Goal: Transaction & Acquisition: Subscribe to service/newsletter

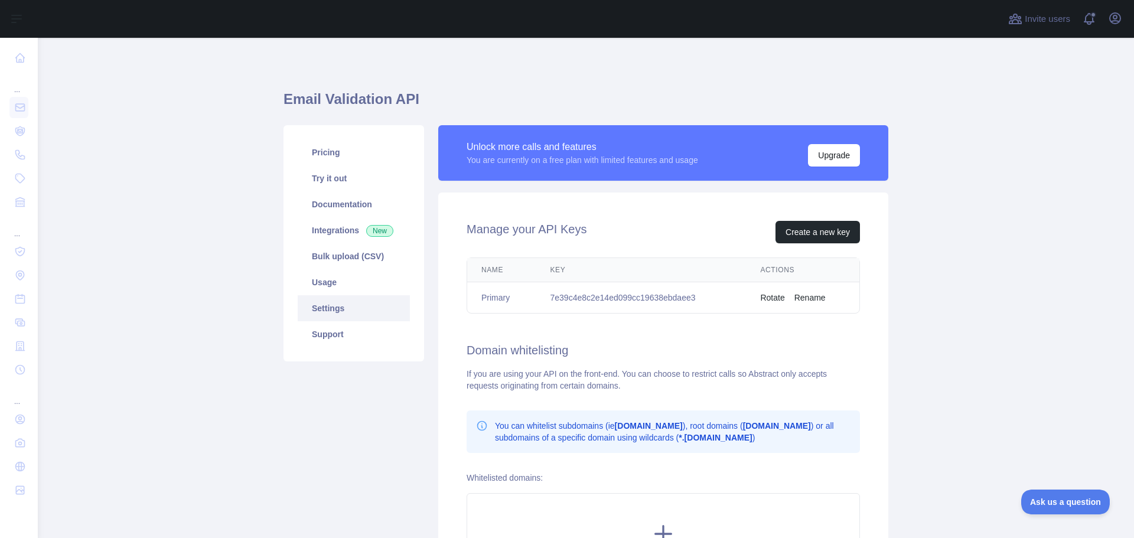
click at [638, 266] on th "Key" at bounding box center [641, 270] width 210 height 24
click at [358, 286] on link "Usage" at bounding box center [354, 282] width 112 height 26
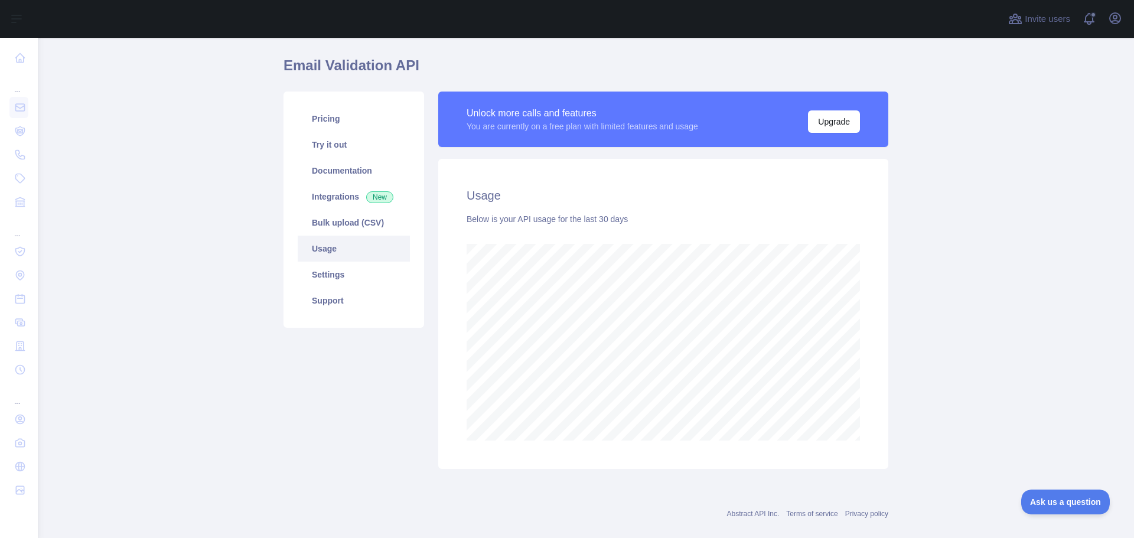
scroll to position [52, 0]
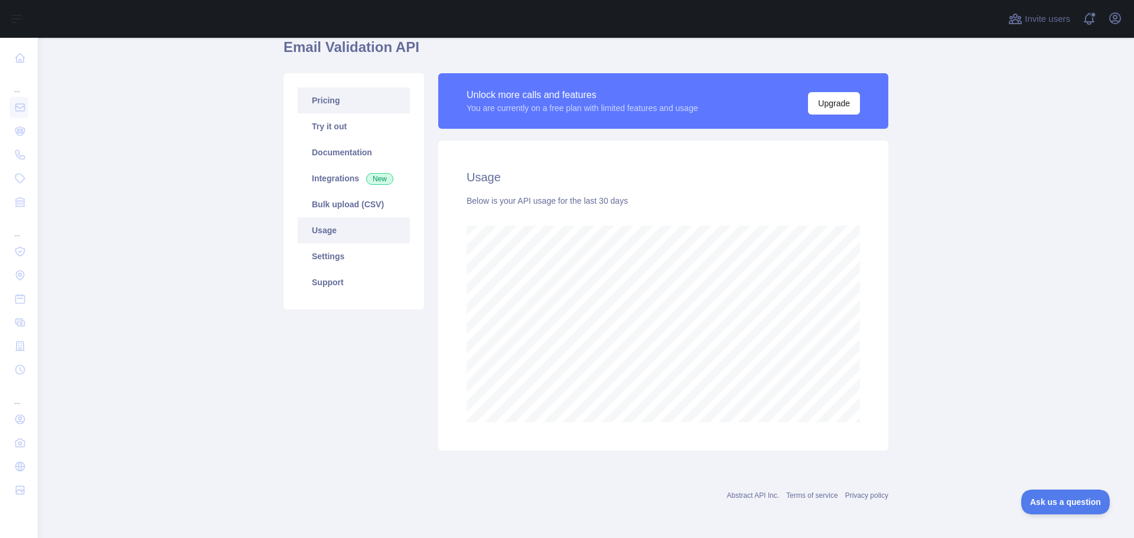
click at [329, 96] on link "Pricing" at bounding box center [354, 100] width 112 height 26
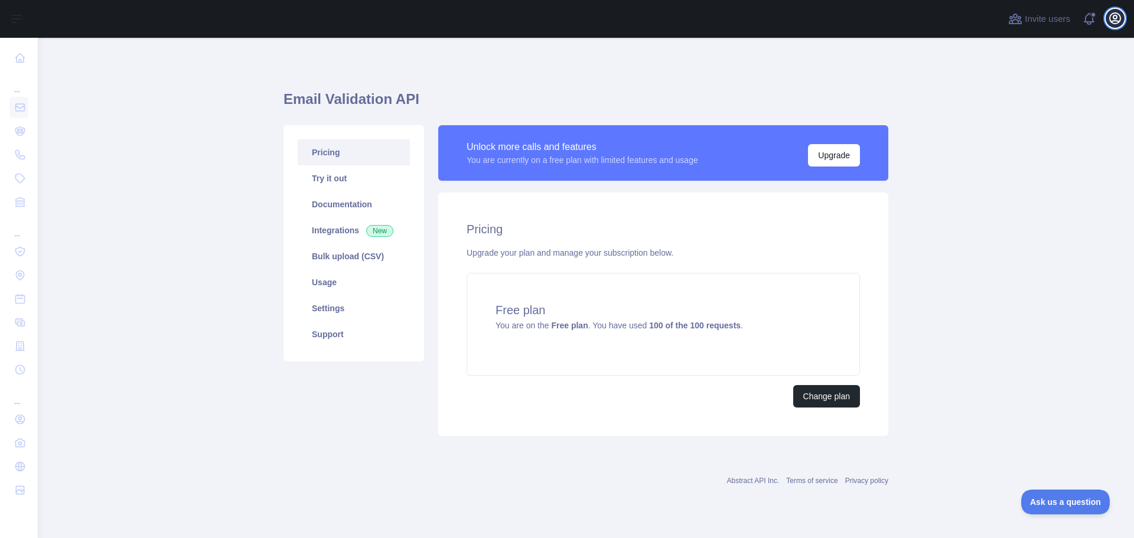
click at [1110, 20] on icon "button" at bounding box center [1115, 18] width 11 height 11
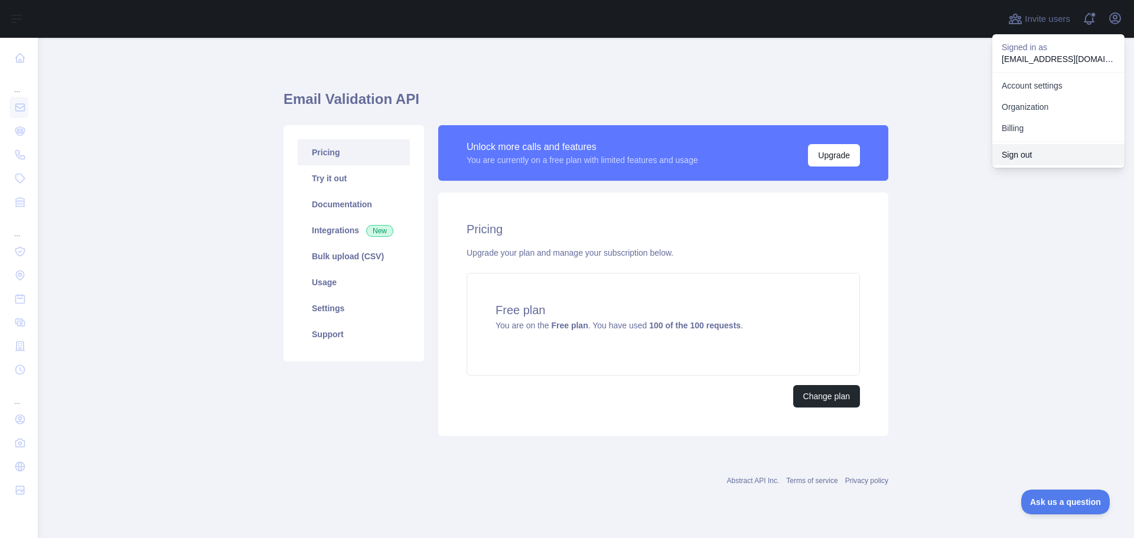
click at [1026, 152] on button "Sign out" at bounding box center [1058, 154] width 132 height 21
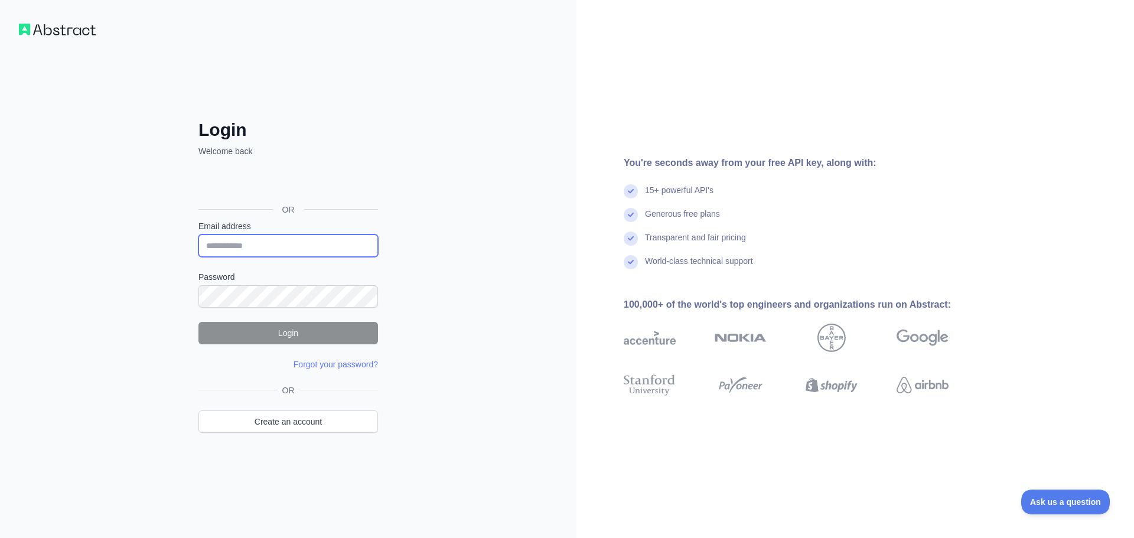
click at [283, 253] on input "Email address" at bounding box center [288, 245] width 180 height 22
click at [503, 287] on div "Login Welcome back OR Email address Password Login Forgot your password? Please…" at bounding box center [288, 269] width 576 height 538
click at [310, 427] on link "Create an account" at bounding box center [288, 421] width 180 height 22
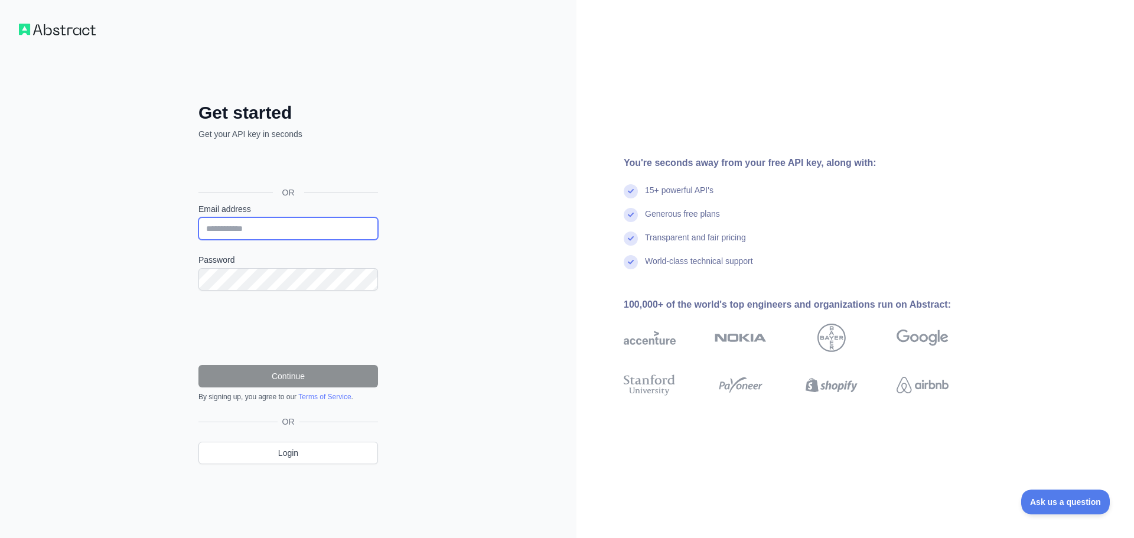
click at [263, 229] on input "Email address" at bounding box center [288, 228] width 180 height 22
type input "**********"
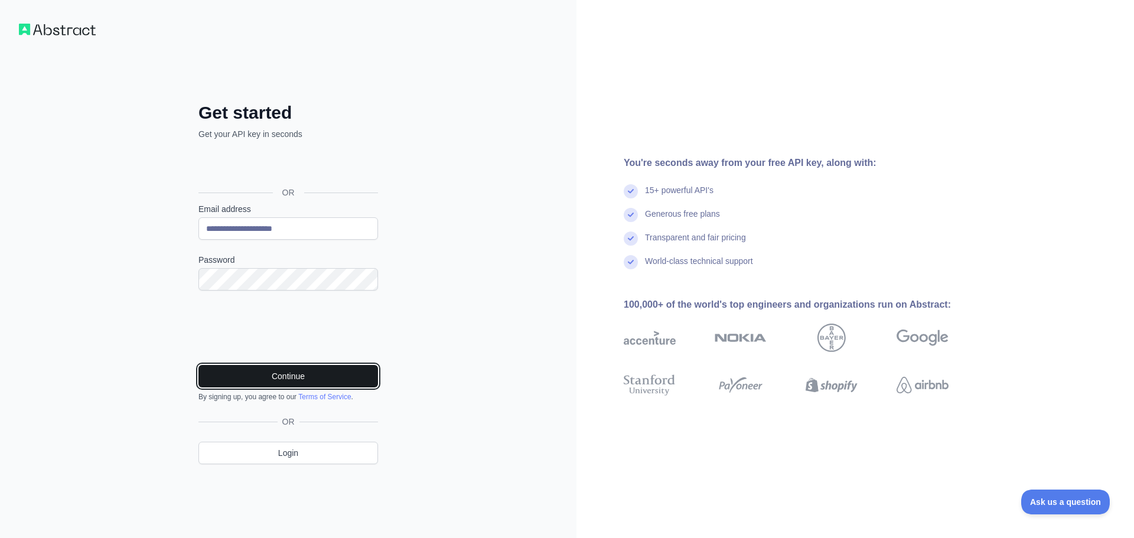
click at [258, 366] on button "Continue" at bounding box center [288, 376] width 180 height 22
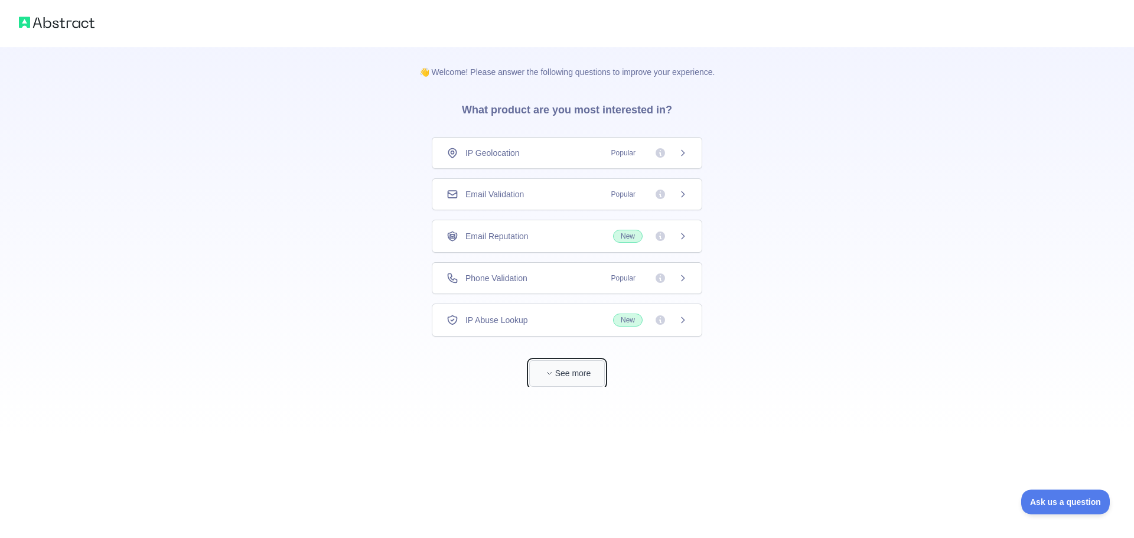
click at [567, 376] on button "See more" at bounding box center [567, 373] width 76 height 27
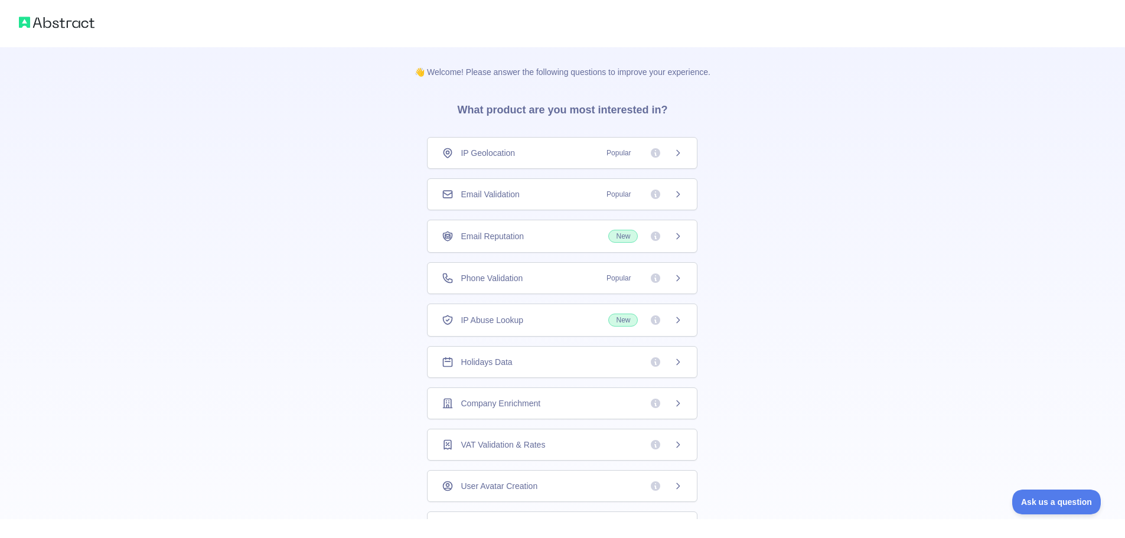
click at [568, 192] on div "Email Validation Popular" at bounding box center [562, 194] width 241 height 12
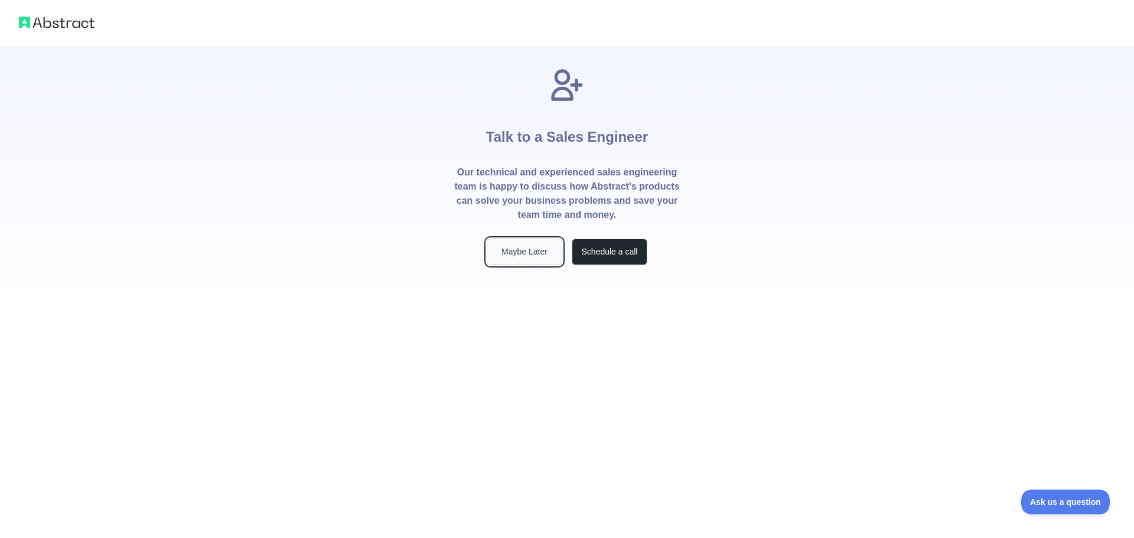
click at [542, 256] on button "Maybe Later" at bounding box center [525, 252] width 76 height 27
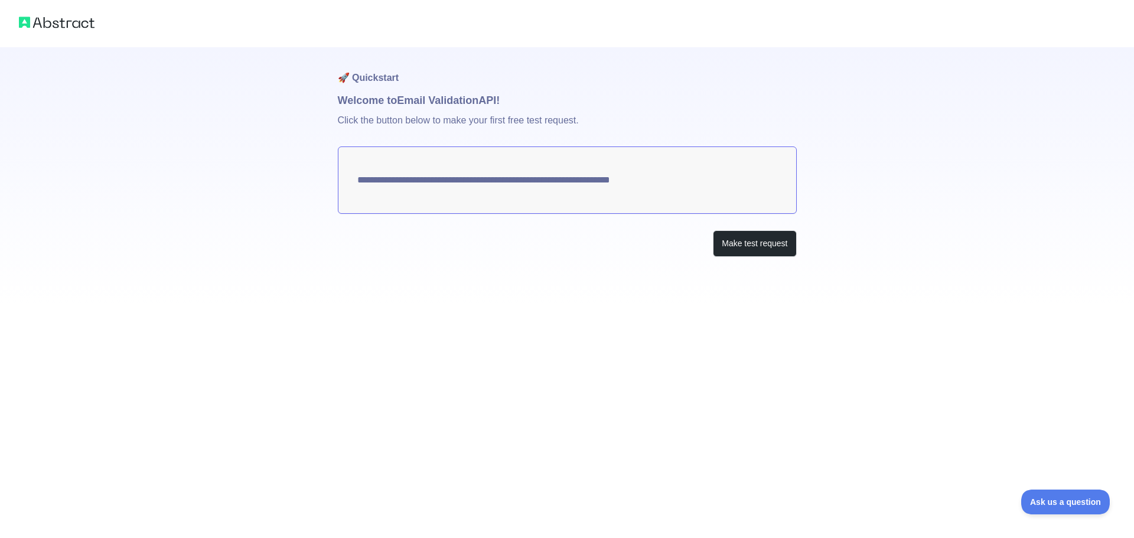
click at [612, 247] on div "Make test request" at bounding box center [567, 243] width 459 height 27
click at [769, 247] on button "Make test request" at bounding box center [754, 243] width 83 height 27
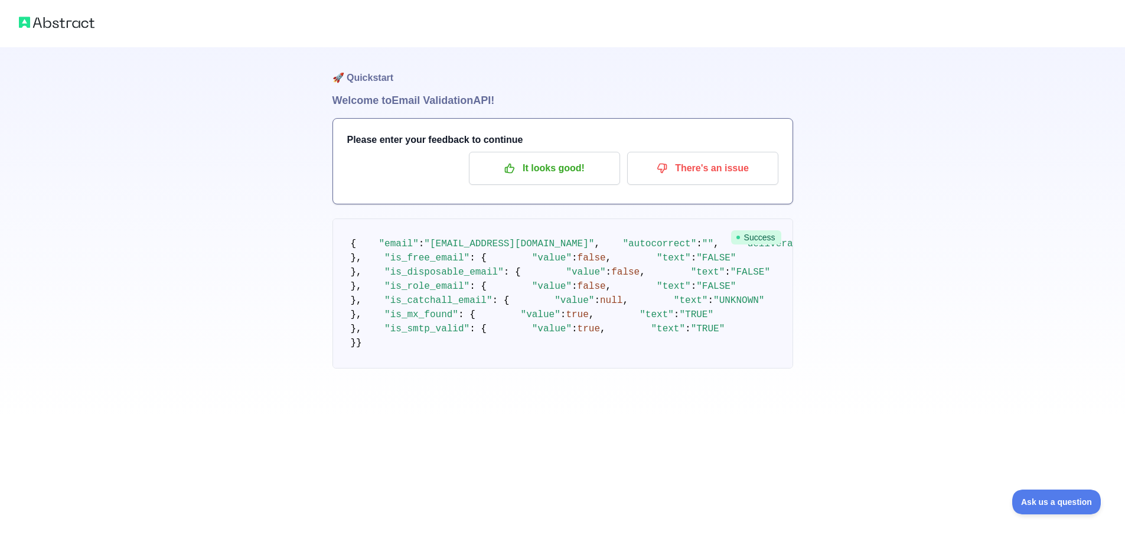
scroll to position [246, 0]
click at [867, 314] on div "🚀 Quickstart Welcome to Email Validation API! Please enter your feedback to con…" at bounding box center [562, 208] width 1125 height 416
click at [576, 168] on p "It looks good!" at bounding box center [544, 168] width 133 height 20
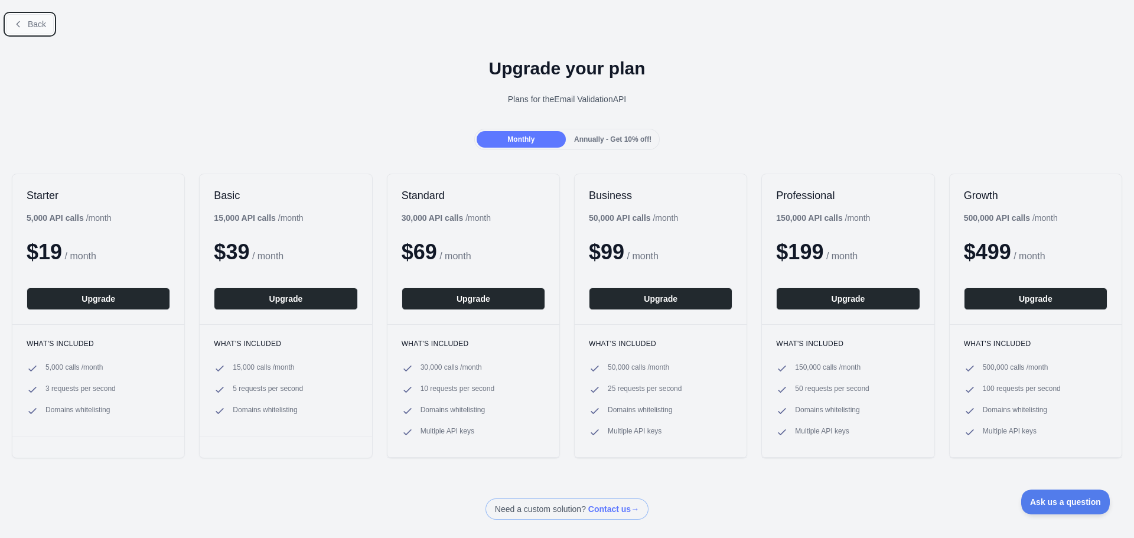
click at [28, 24] on span "Back" at bounding box center [37, 23] width 18 height 9
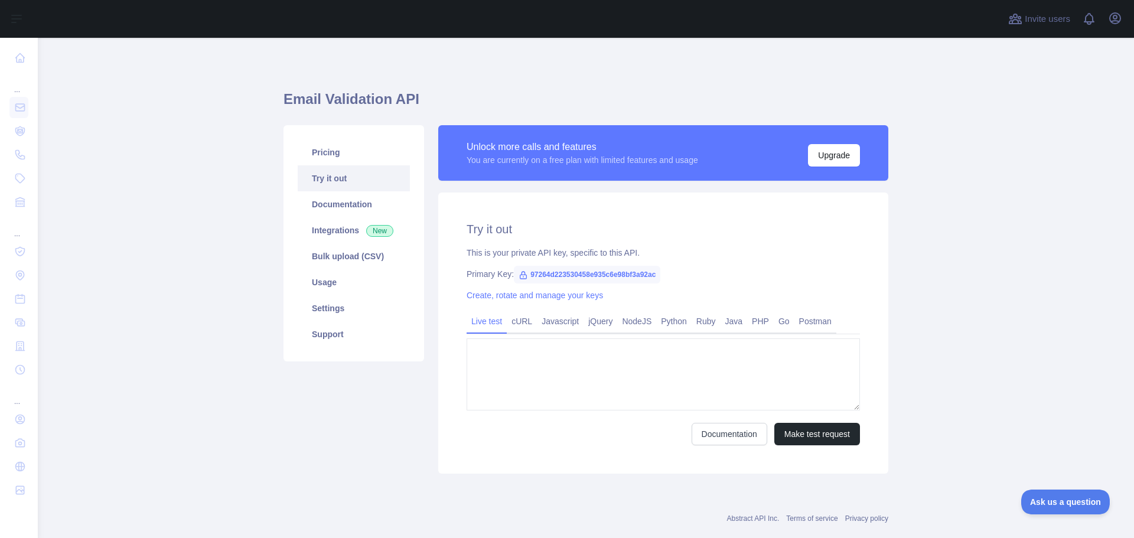
type textarea "**********"
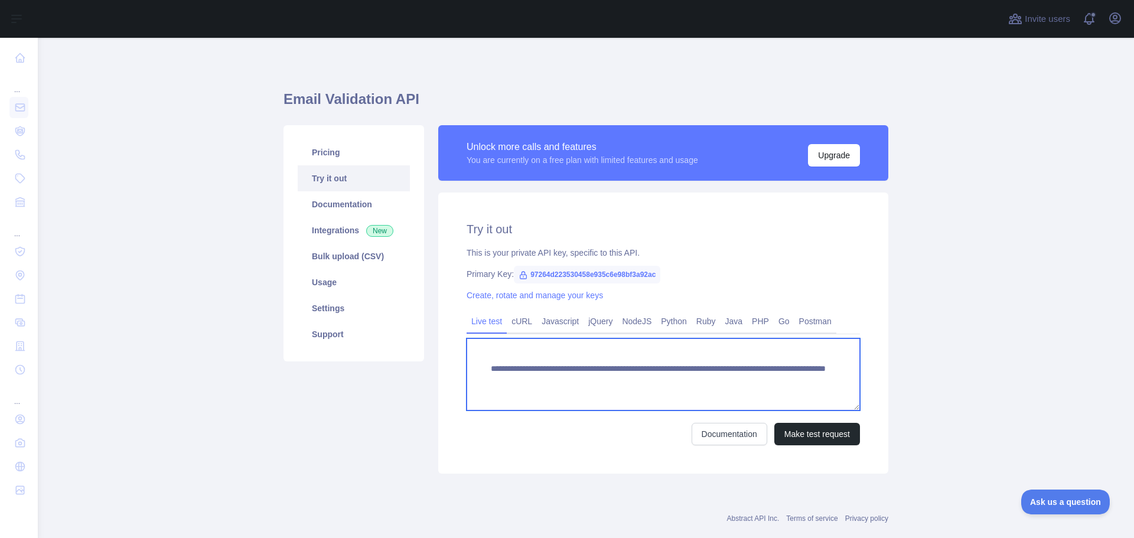
drag, startPoint x: 518, startPoint y: 380, endPoint x: 657, endPoint y: 378, distance: 138.8
click at [657, 378] on textarea "**********" at bounding box center [662, 374] width 393 height 72
